Goal: Information Seeking & Learning: Learn about a topic

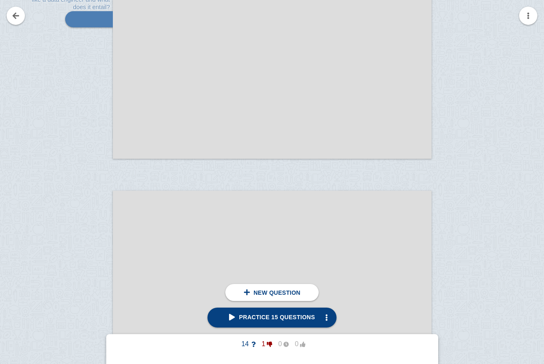
scroll to position [12603, 0]
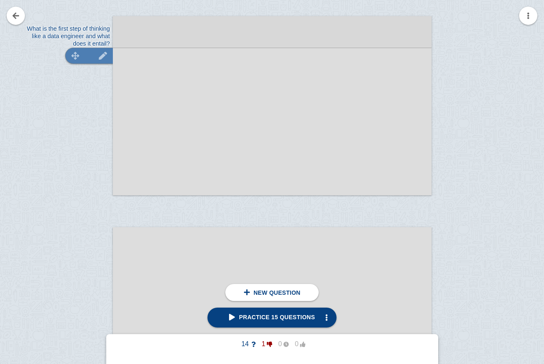
click at [97, 57] on img at bounding box center [103, 56] width 20 height 8
type textarea "What is the first step of thinking like a data engineer and what does it entail?"
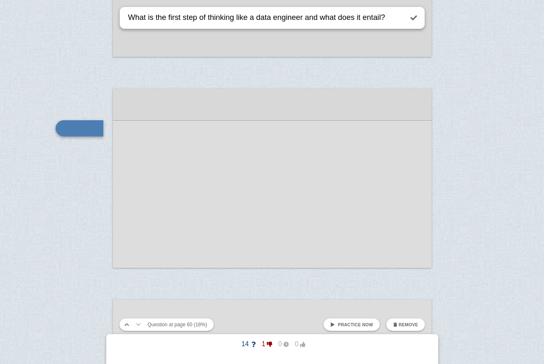
click at [205, 17] on textarea "What is the first step of thinking like a data engineer and what does it entail?" at bounding box center [265, 17] width 276 height 21
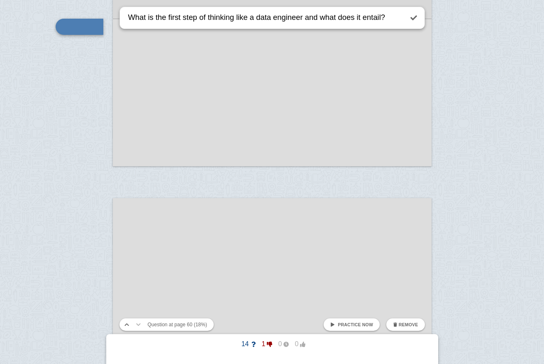
scroll to position [12797, 0]
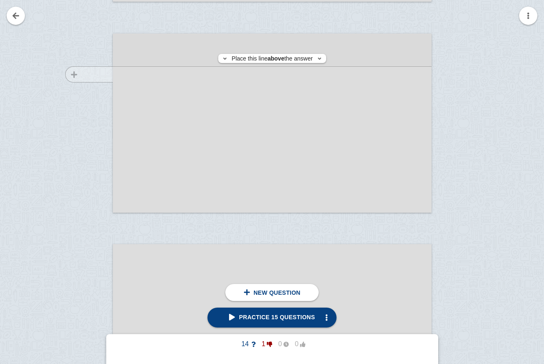
click at [104, 74] on div at bounding box center [85, 130] width 56 height 179
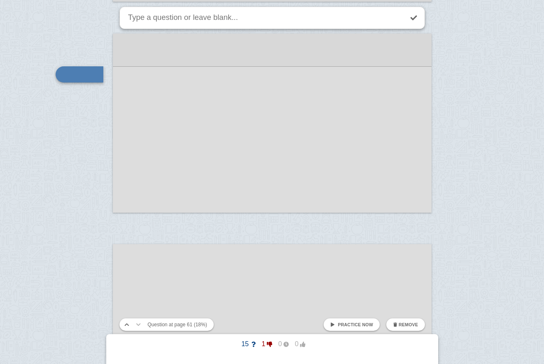
scroll to position [12743, 0]
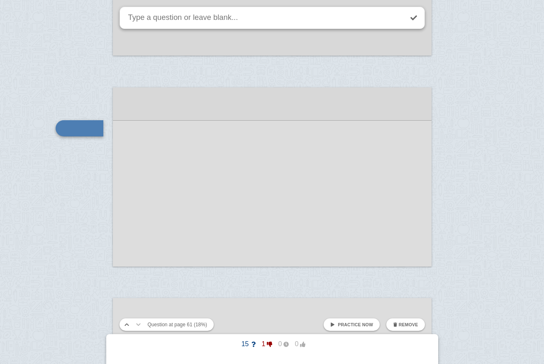
paste textarea "What is the first step of thinking like a data engineer and what does it entail?"
drag, startPoint x: 182, startPoint y: 18, endPoint x: 168, endPoint y: 18, distance: 14.1
click at [168, 18] on textarea "What is the first step of thinking like a data engineer and what does it entail?" at bounding box center [265, 17] width 276 height 21
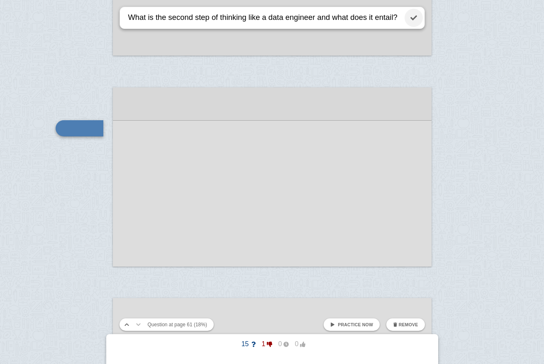
type textarea "What is the second step of thinking like a data engineer and what does it entai…"
click at [410, 22] on link at bounding box center [414, 18] width 18 height 18
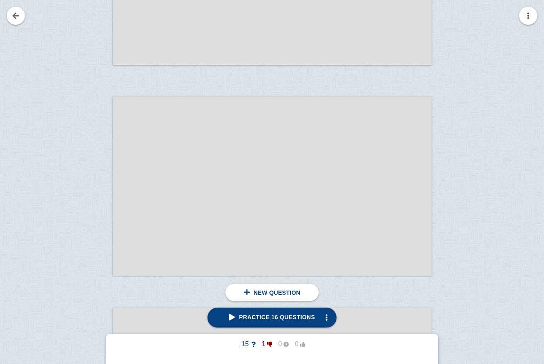
scroll to position [12961, 0]
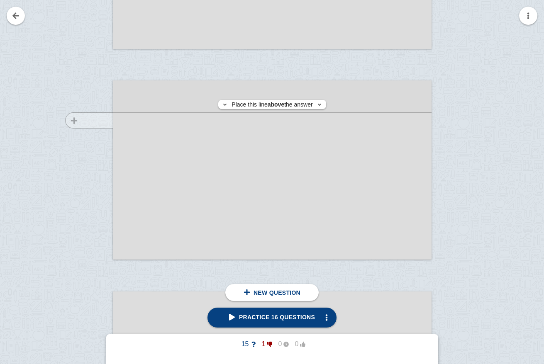
click at [102, 120] on div at bounding box center [85, 177] width 56 height 179
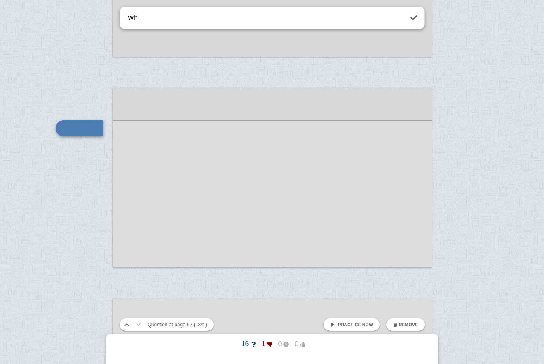
type textarea "w"
paste textarea "What is the first step of thinking like a data engineer and what does it entail?"
drag, startPoint x: 183, startPoint y: 18, endPoint x: 168, endPoint y: 19, distance: 15.4
click at [168, 19] on textarea "What is the first step of thinking like a data engineer and what does it entail?" at bounding box center [265, 17] width 276 height 21
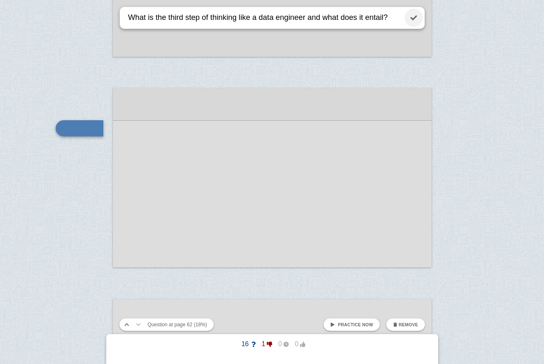
type textarea "What is the third step of thinking like a data engineer and what does it entail?"
click at [414, 22] on link at bounding box center [414, 18] width 18 height 18
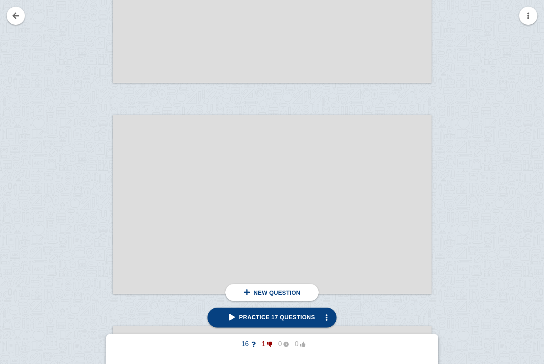
scroll to position [13145, 0]
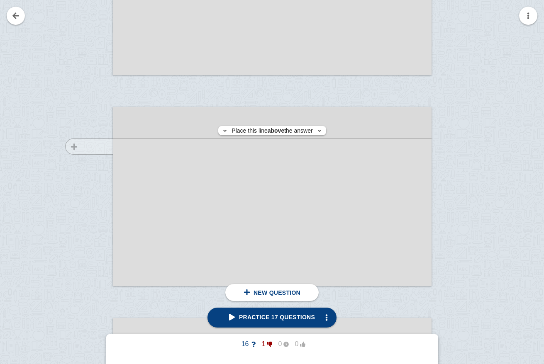
click at [107, 146] on div at bounding box center [85, 204] width 56 height 179
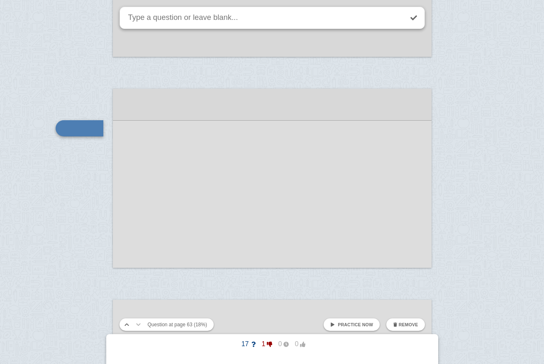
paste textarea "What is the first step of thinking like a data engineer and what does it entail?"
drag, startPoint x: 177, startPoint y: 19, endPoint x: 169, endPoint y: 21, distance: 7.6
click at [169, 21] on textarea "What is the first step of thinking like a data engineer and what does it entail?" at bounding box center [265, 17] width 276 height 21
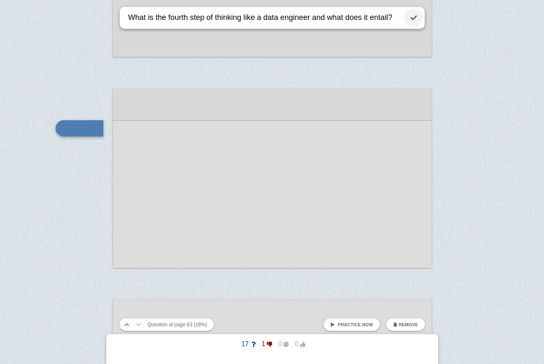
type textarea "What is the fourth step of thinking like a data engineer and what does it entai…"
click at [411, 18] on link at bounding box center [414, 18] width 18 height 18
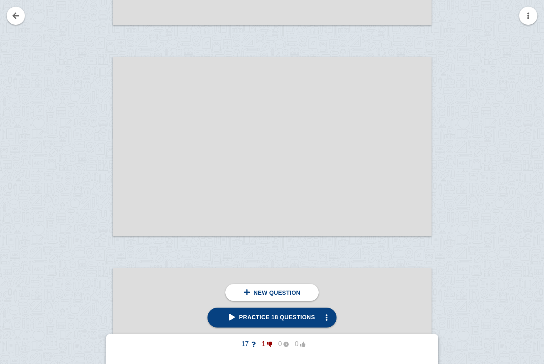
scroll to position [14249, 0]
click at [90, 107] on div at bounding box center [85, 155] width 56 height 179
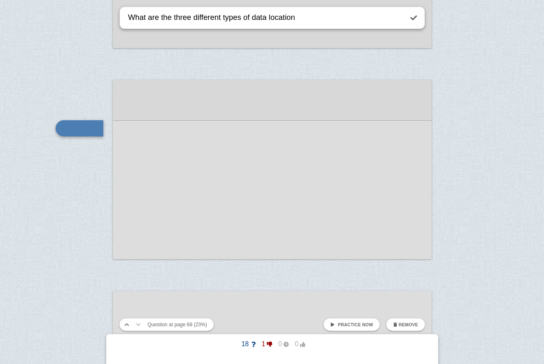
drag, startPoint x: 302, startPoint y: 18, endPoint x: 253, endPoint y: 18, distance: 49.0
click at [253, 18] on textarea "What are the three different types of data location" at bounding box center [265, 17] width 276 height 21
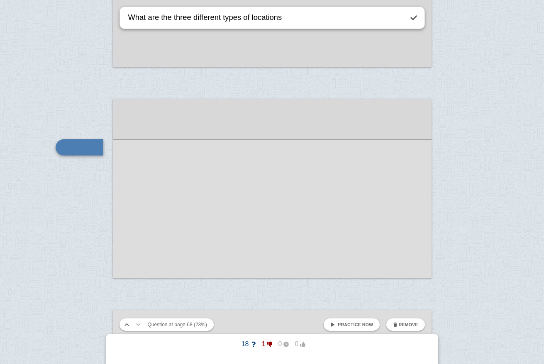
scroll to position [14208, 0]
type textarea "What are the three different types of locations for data?"
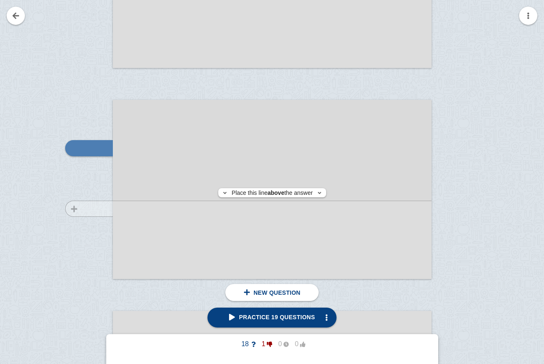
click at [97, 209] on div at bounding box center [85, 197] width 56 height 179
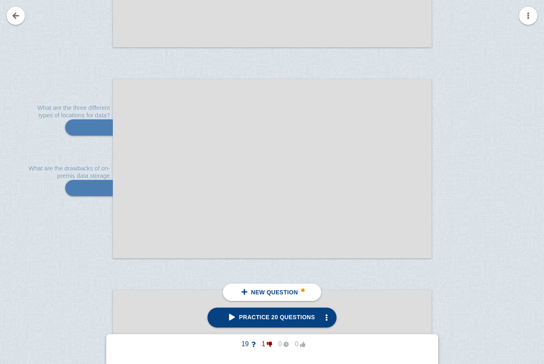
scroll to position [14407, 0]
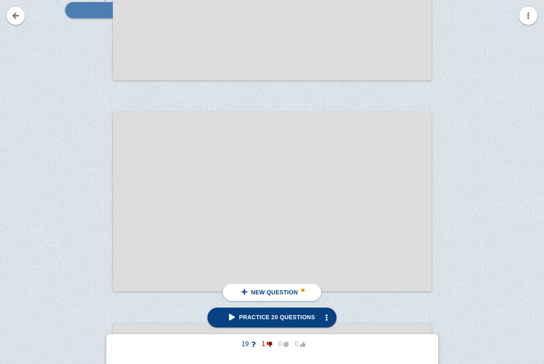
click at [86, 177] on div at bounding box center [85, 209] width 56 height 179
click at [19, 15] on link at bounding box center [16, 16] width 18 height 18
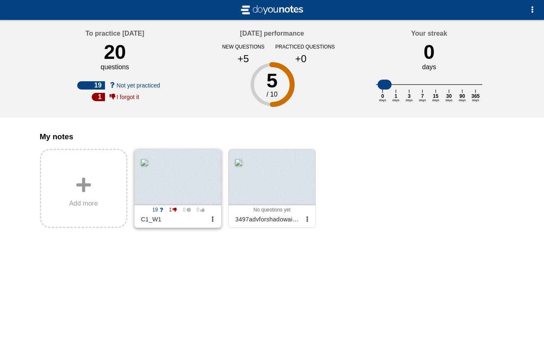
click at [167, 190] on div at bounding box center [177, 177] width 87 height 56
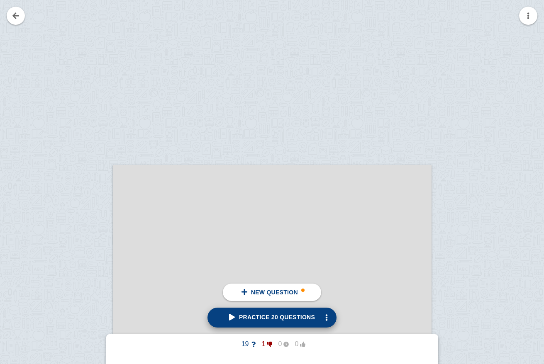
click at [244, 324] on link "Practice 20 questions" at bounding box center [271, 318] width 129 height 20
type textarea "What does the data engineering lifecycle entail?"
